Goal: Communication & Community: Answer question/provide support

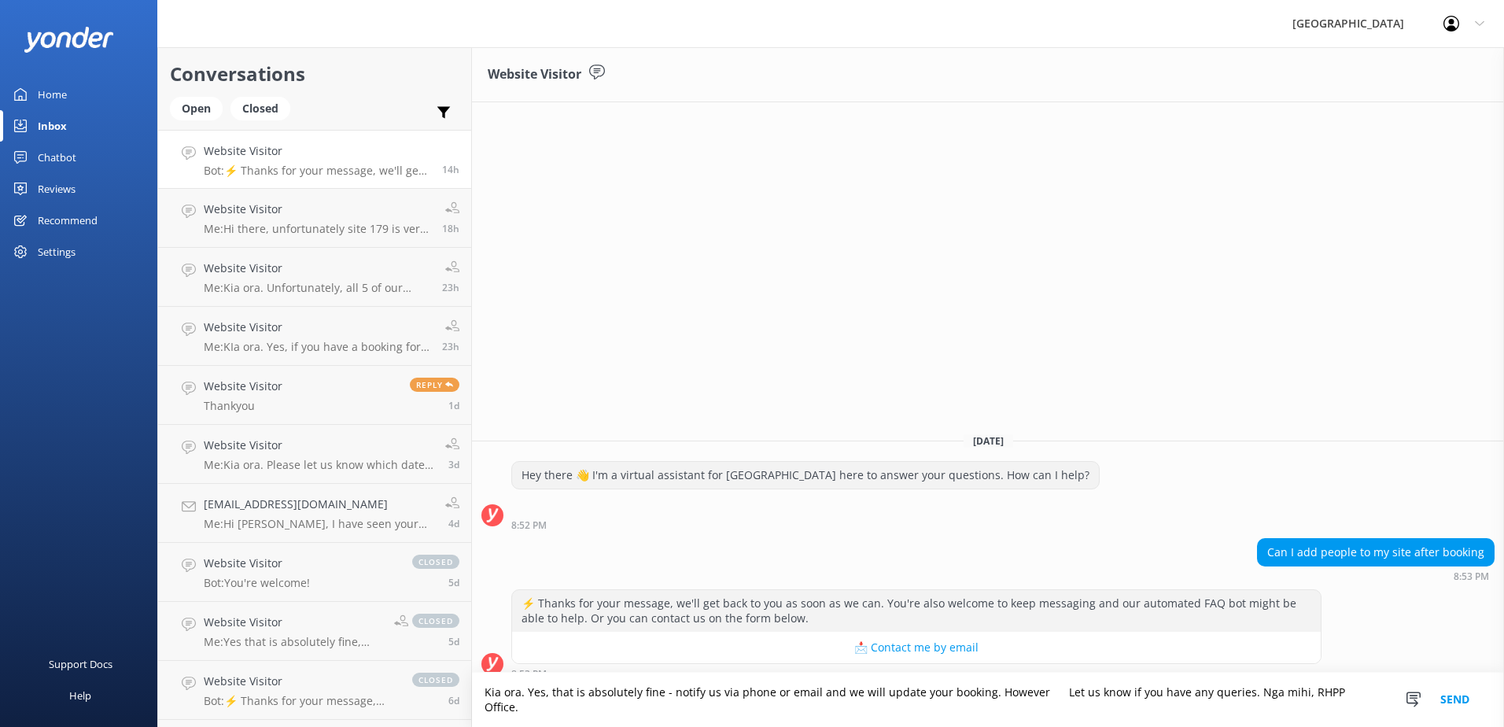
click at [1051, 709] on textarea "Kia ora. Yes, that is absolutely fine - notify us via phone or email and we wil…" at bounding box center [988, 699] width 1032 height 54
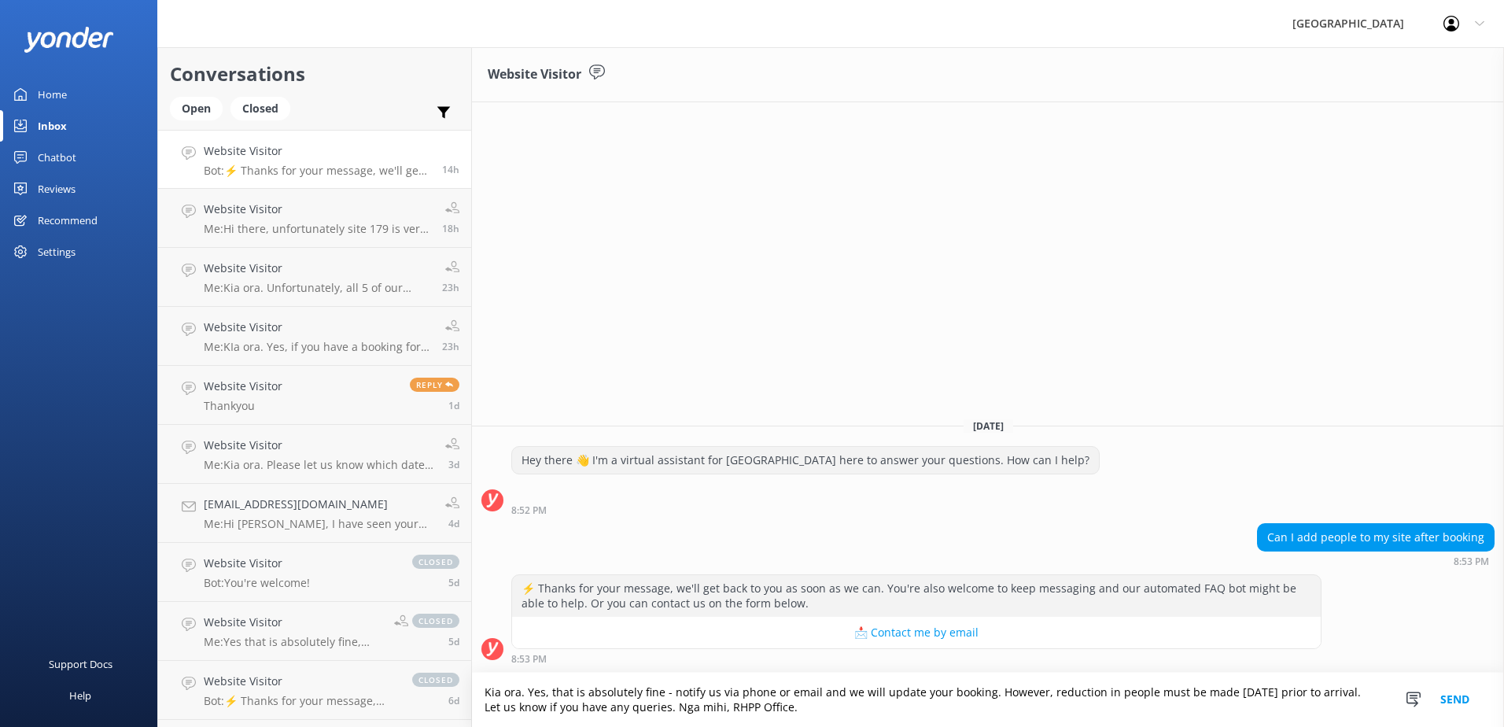
click at [879, 720] on textarea "Kia ora. Yes, that is absolutely fine - notify us via phone or email and we wil…" at bounding box center [988, 699] width 1032 height 54
type textarea "Kia ora. Yes, that is absolutely fine - notify us via phone or email and we wil…"
click at [1460, 695] on button "Send" at bounding box center [1454, 699] width 59 height 54
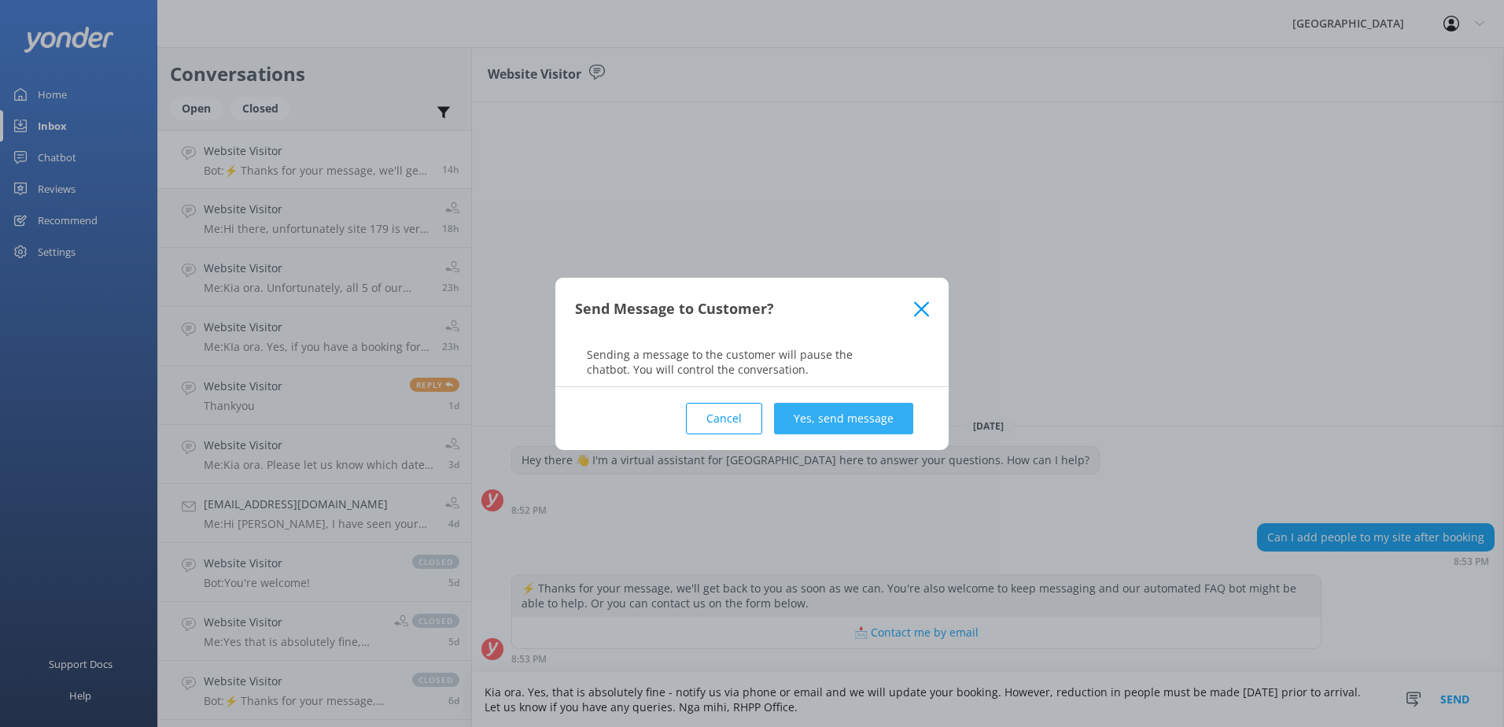
click at [864, 417] on button "Yes, send message" at bounding box center [843, 418] width 139 height 31
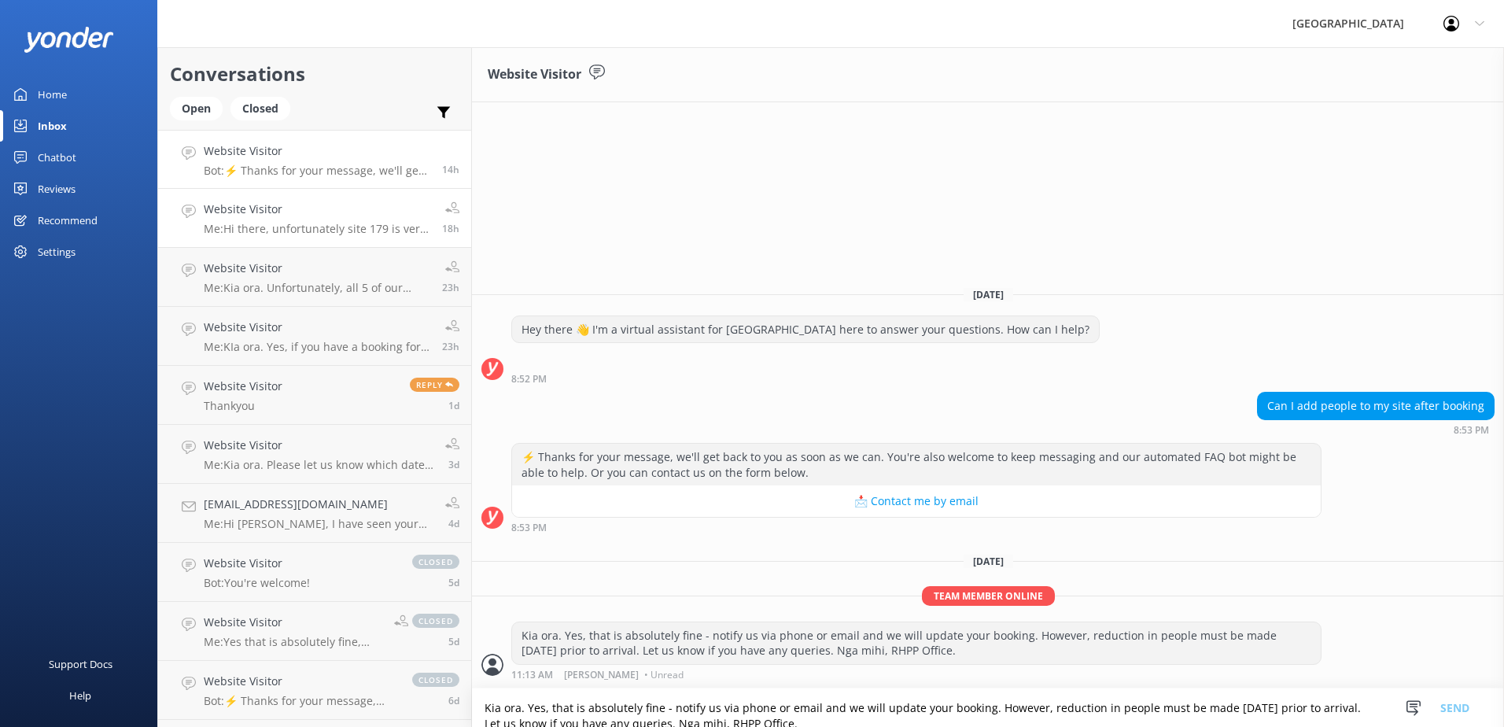
click at [313, 207] on h4 "Website Visitor" at bounding box center [317, 209] width 227 height 17
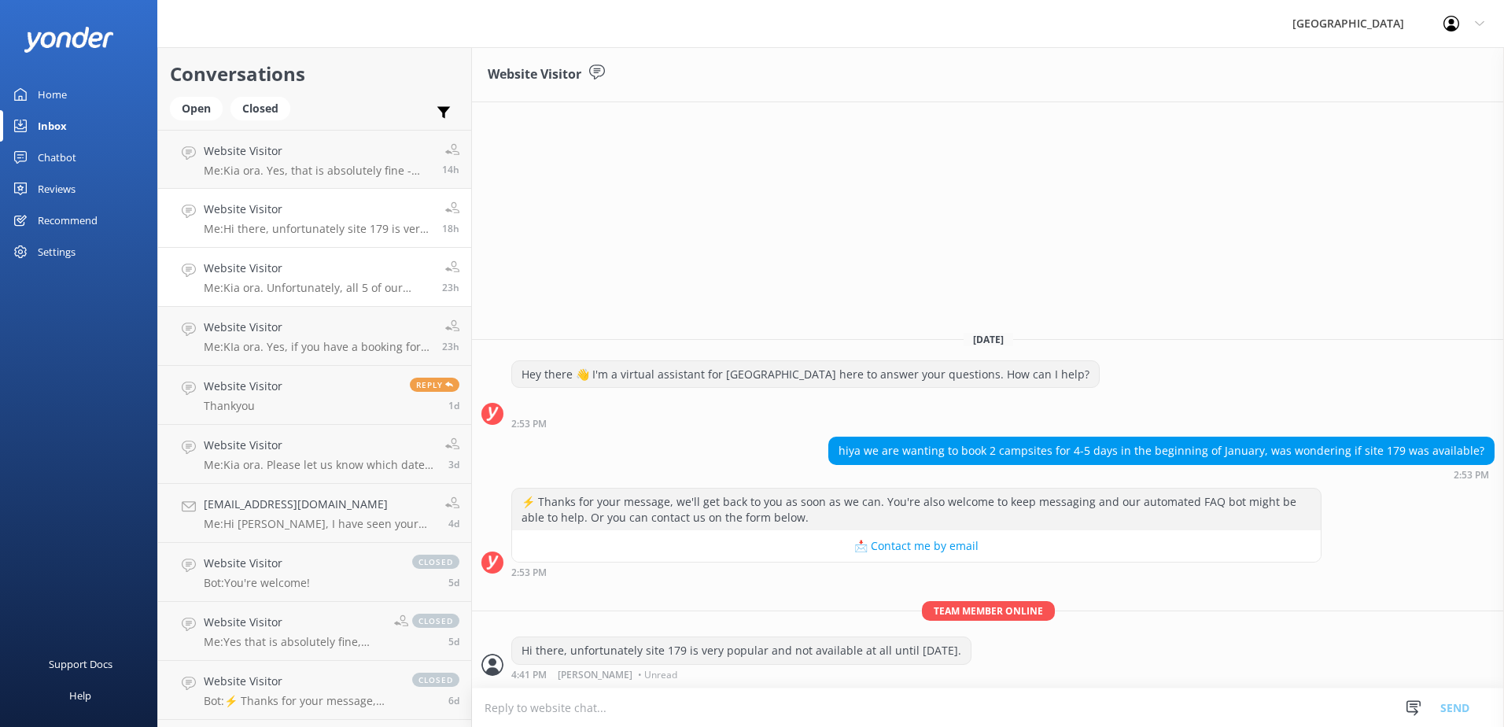
click at [330, 274] on h4 "Website Visitor" at bounding box center [317, 268] width 227 height 17
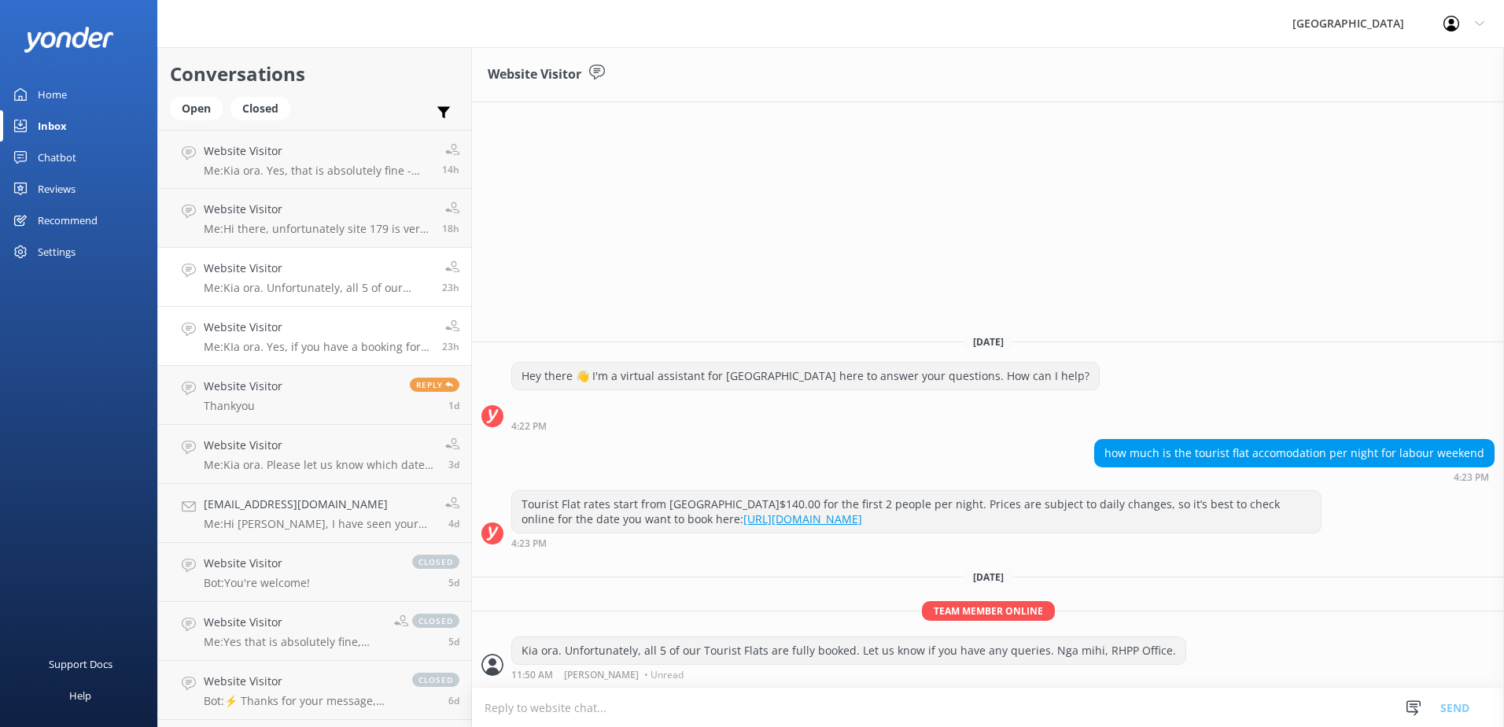
click at [330, 315] on link "Website Visitor Me: KIa ora. Yes, if you have a booking for a Group Lodge (trip…" at bounding box center [314, 336] width 313 height 59
